Goal: Navigation & Orientation: Find specific page/section

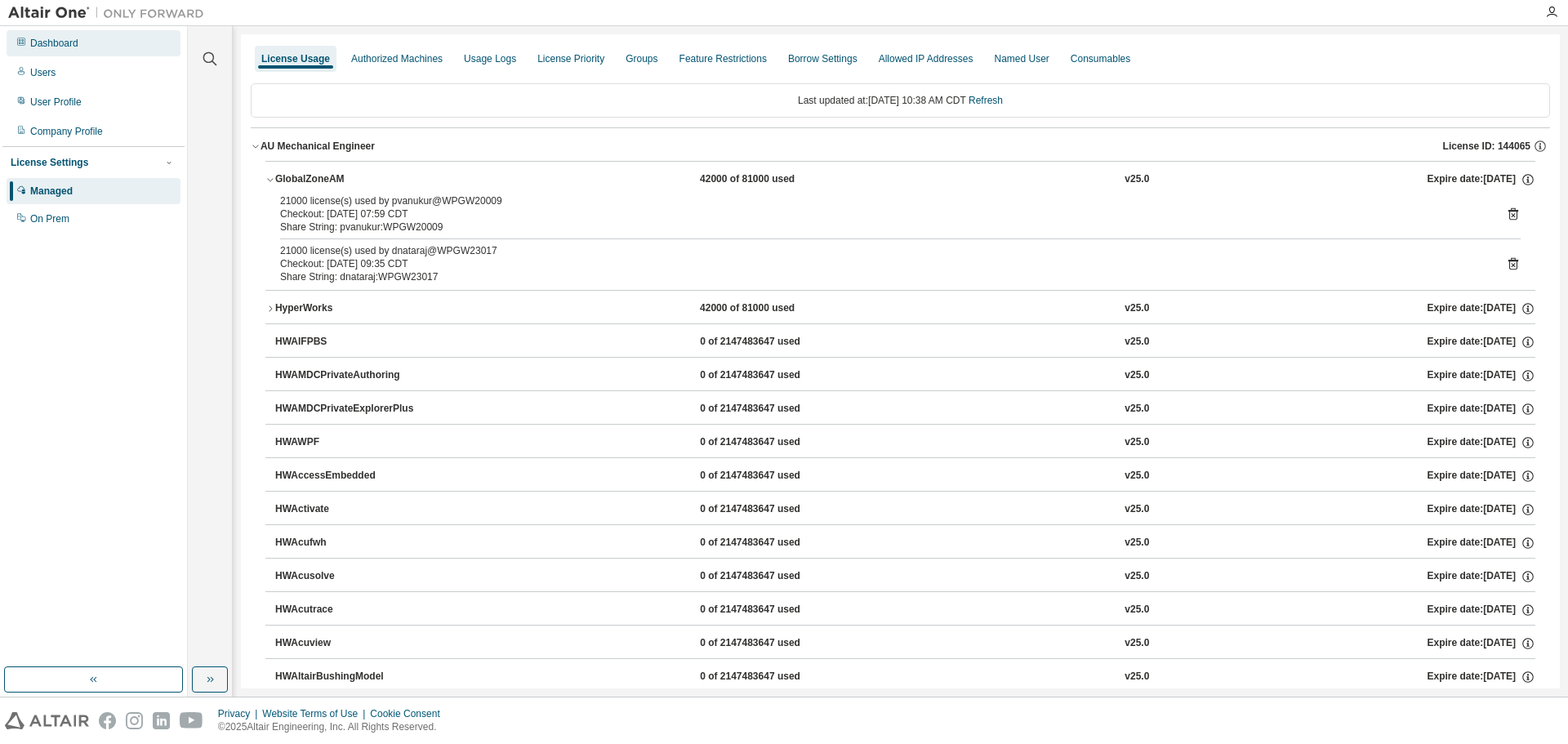
click at [66, 37] on div "Dashboard" at bounding box center [54, 44] width 48 height 13
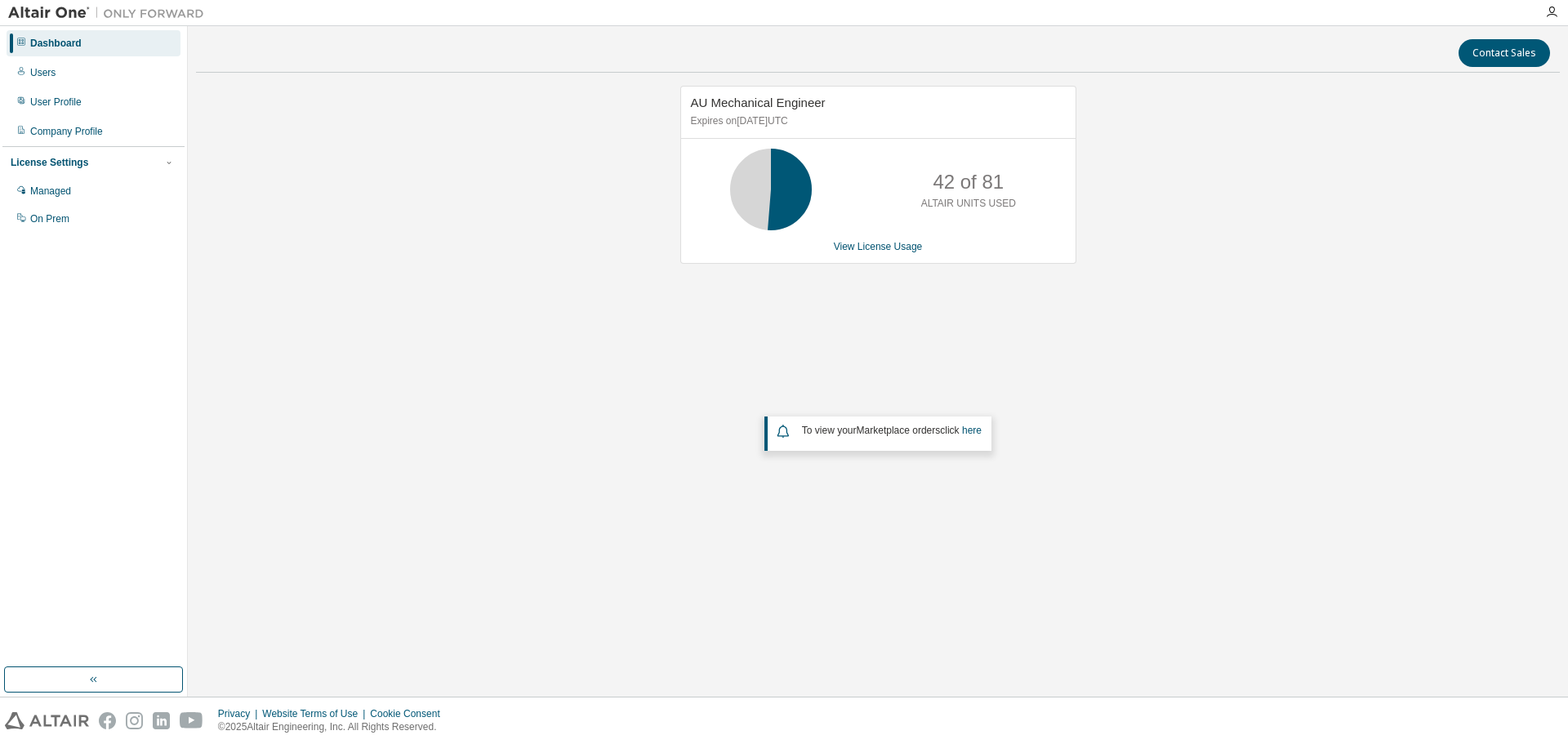
click at [438, 371] on div "AU Mechanical Engineer Expires on [DATE] UTC 42 of 81 ALTAIR UNITS USED View Li…" at bounding box center [878, 327] width 1364 height 483
